Goal: Check status: Check status

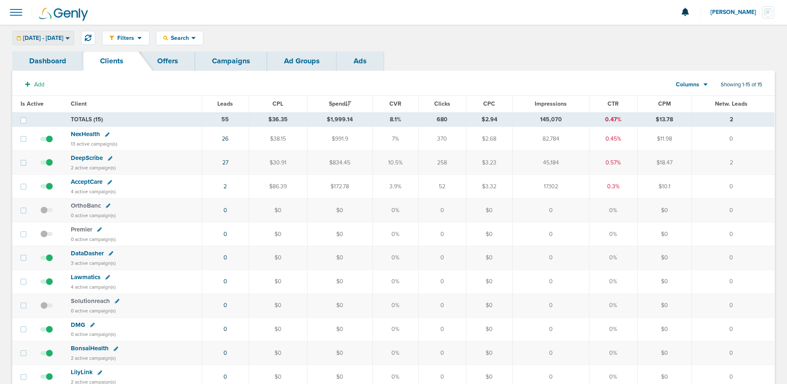
click at [63, 40] on span "[DATE] - [DATE]" at bounding box center [43, 38] width 40 height 6
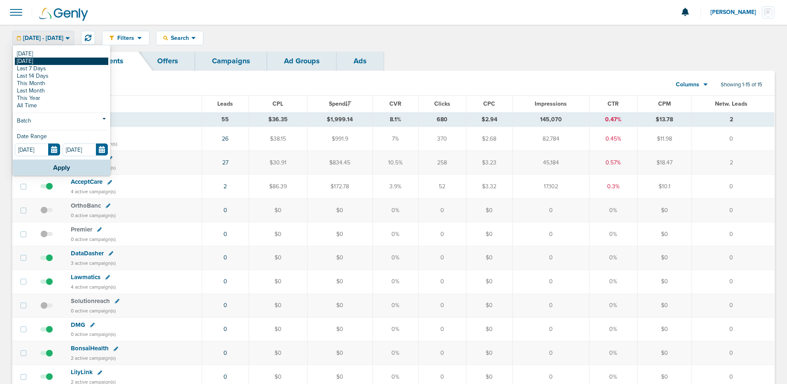
click at [79, 58] on link "[DATE]" at bounding box center [61, 61] width 93 height 7
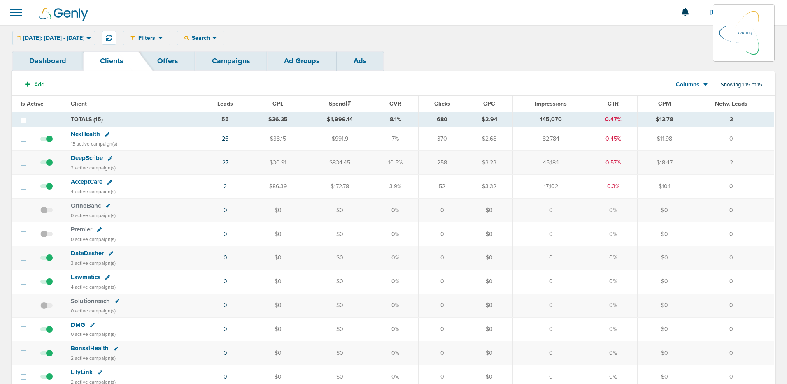
click at [79, 58] on link "Dashboard" at bounding box center [47, 60] width 71 height 19
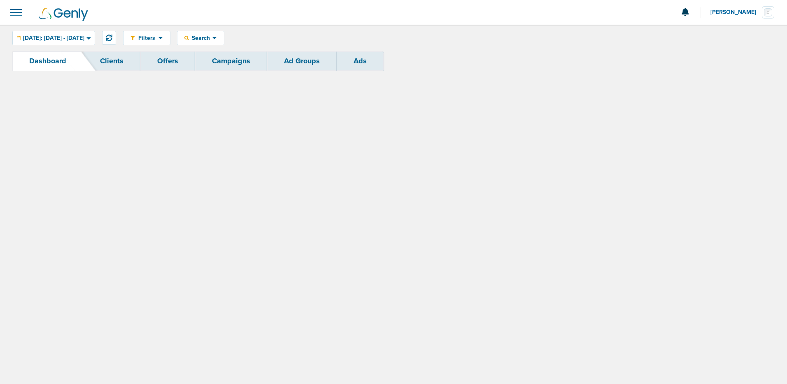
click at [85, 39] on div "[DATE]: [DATE] - [DATE] [DATE] [DATE] Last 7 Days Last 14 Days This Month Last …" at bounding box center [53, 38] width 83 height 14
click at [95, 42] on div "[DATE]: [DATE] - [DATE]" at bounding box center [54, 38] width 82 height 14
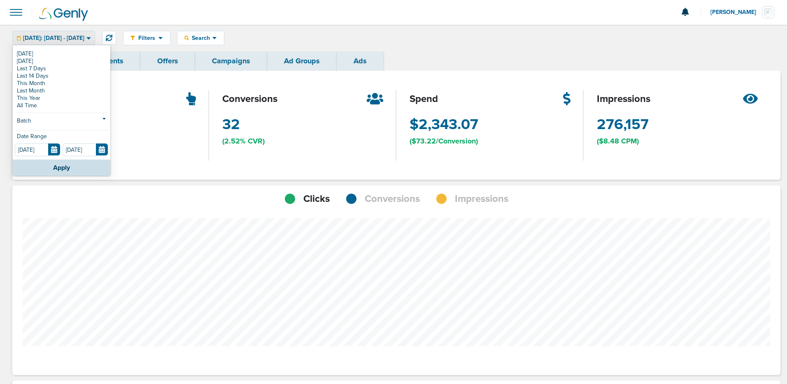
scroll to position [641, 762]
click at [91, 40] on icon at bounding box center [88, 38] width 5 height 7
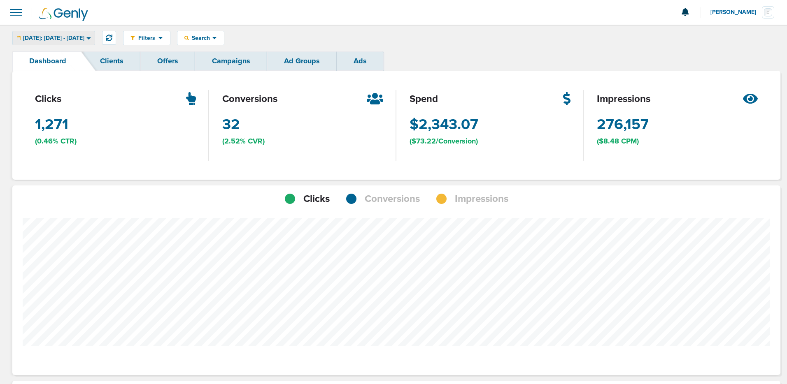
click at [91, 37] on icon at bounding box center [88, 38] width 4 height 2
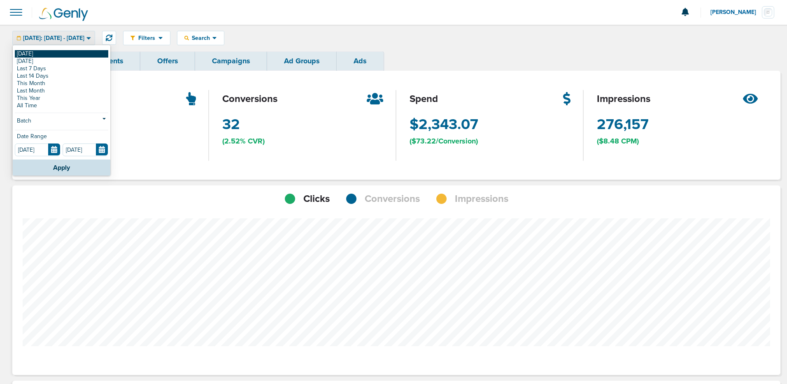
click at [52, 52] on link "[DATE]" at bounding box center [61, 53] width 93 height 7
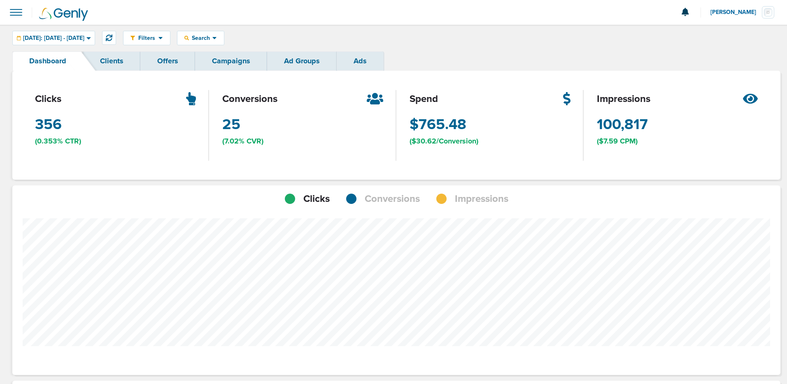
click at [104, 62] on link "Clients" at bounding box center [111, 60] width 57 height 19
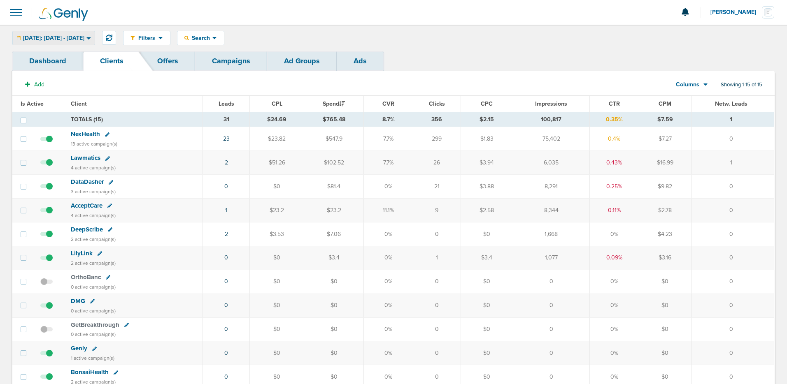
click at [84, 41] on span "[DATE]: [DATE] - [DATE]" at bounding box center [53, 38] width 61 height 6
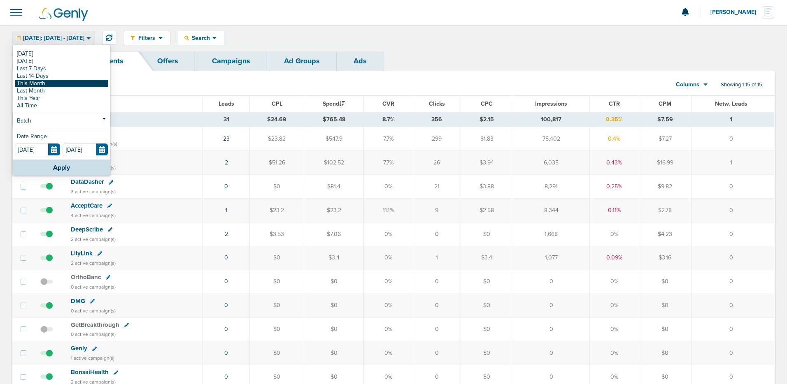
click at [72, 84] on link "This Month" at bounding box center [61, 83] width 93 height 7
